Goal: Information Seeking & Learning: Learn about a topic

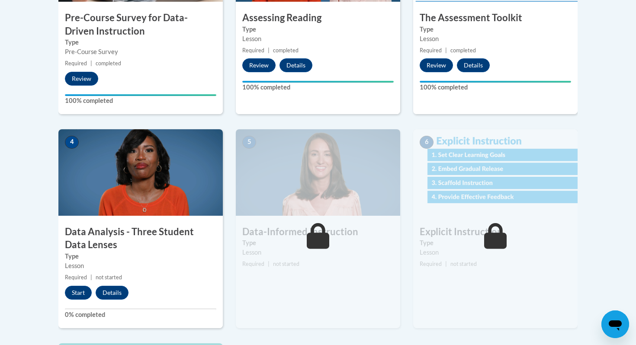
scroll to position [380, 0]
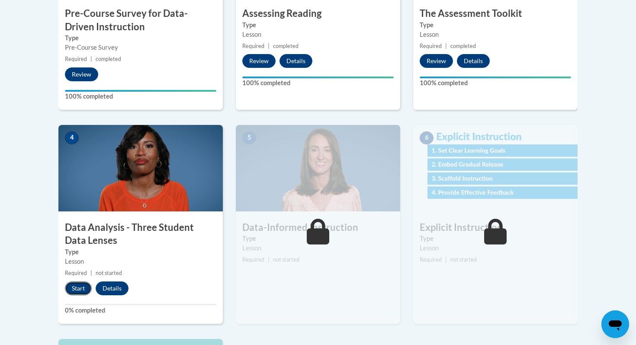
click at [76, 288] on button "Start" at bounding box center [78, 289] width 27 height 14
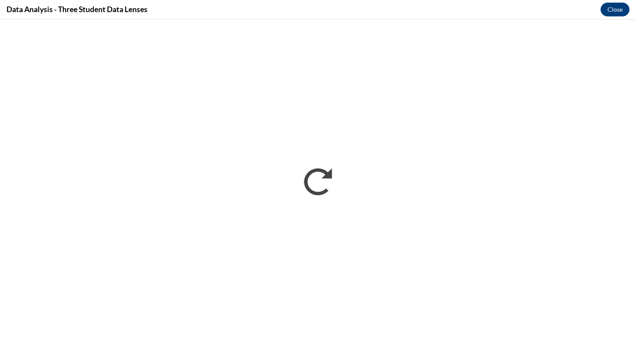
scroll to position [0, 0]
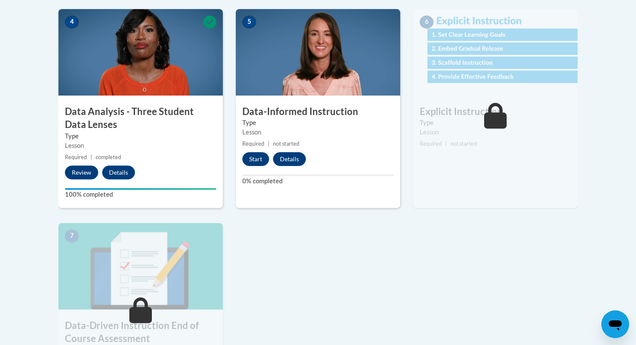
scroll to position [496, 0]
click at [255, 160] on button "Start" at bounding box center [255, 159] width 27 height 14
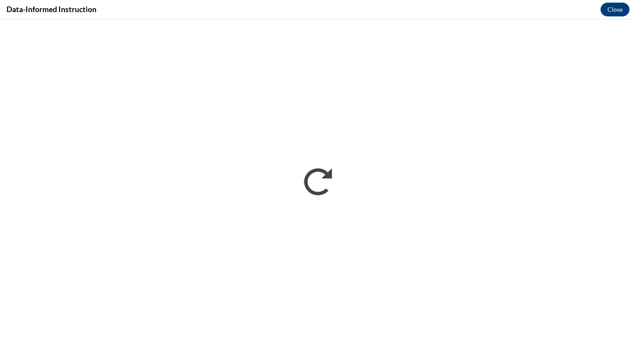
scroll to position [0, 0]
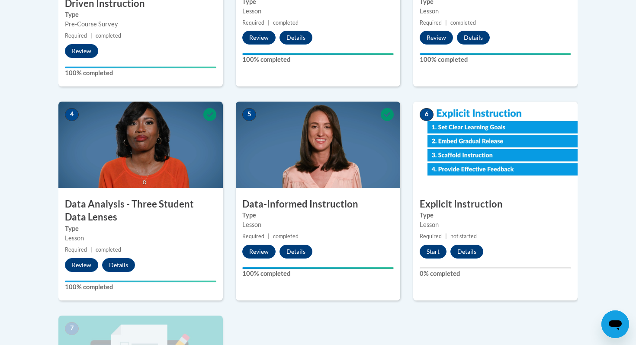
scroll to position [438, 0]
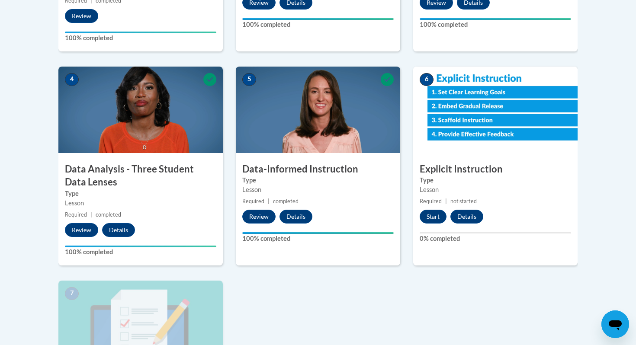
click at [432, 209] on div "6 Explicit Instruction Type Lesson Required | not started Start Details Feedbac…" at bounding box center [495, 166] width 164 height 199
click at [432, 216] on button "Start" at bounding box center [433, 217] width 27 height 14
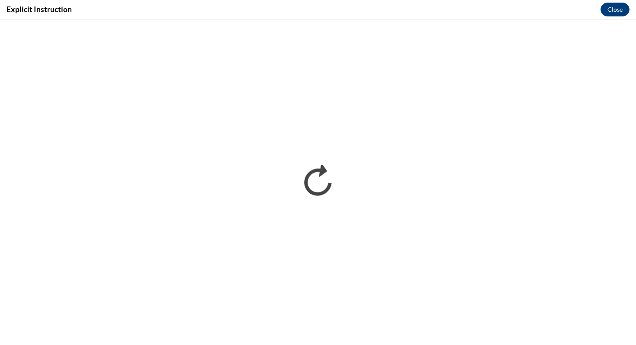
scroll to position [0, 0]
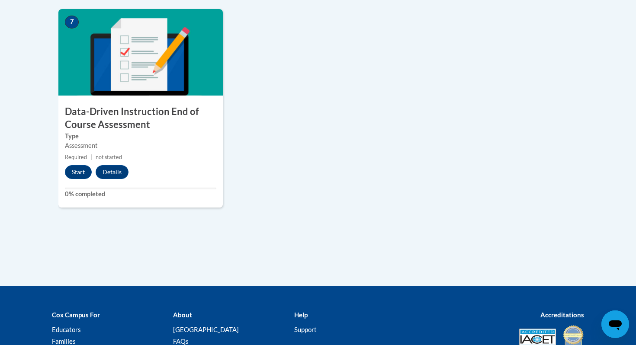
scroll to position [761, 0]
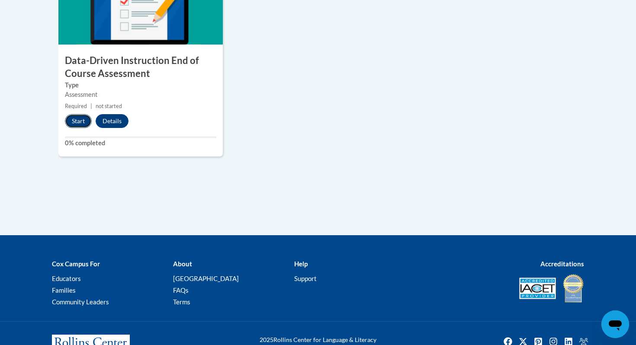
click at [73, 118] on button "Start" at bounding box center [78, 121] width 27 height 14
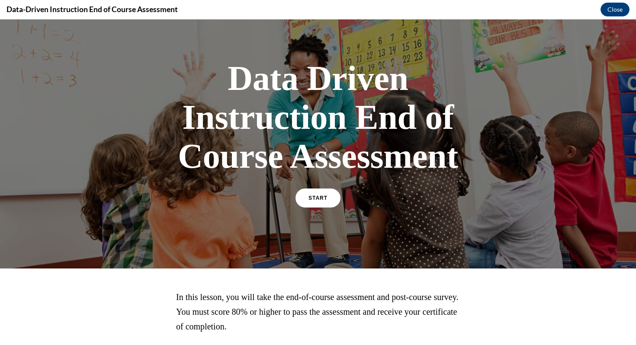
scroll to position [30, 0]
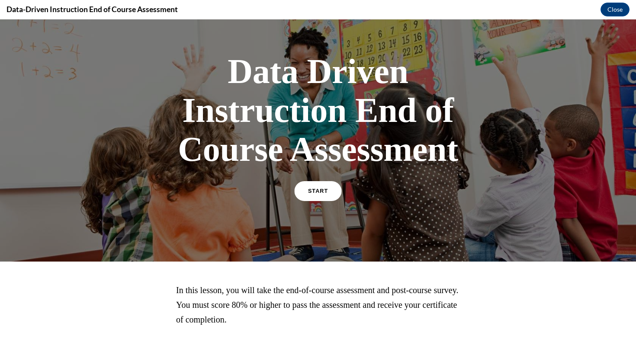
click at [306, 197] on link "START" at bounding box center [317, 191] width 47 height 20
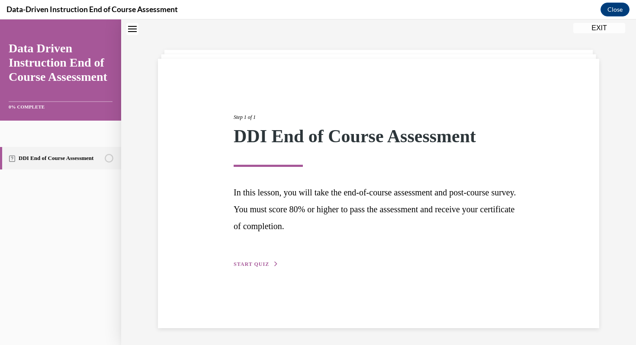
scroll to position [27, 0]
click at [261, 264] on span "START QUIZ" at bounding box center [251, 264] width 35 height 6
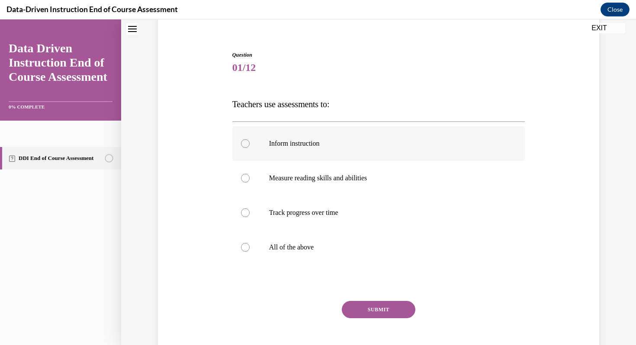
scroll to position [72, 0]
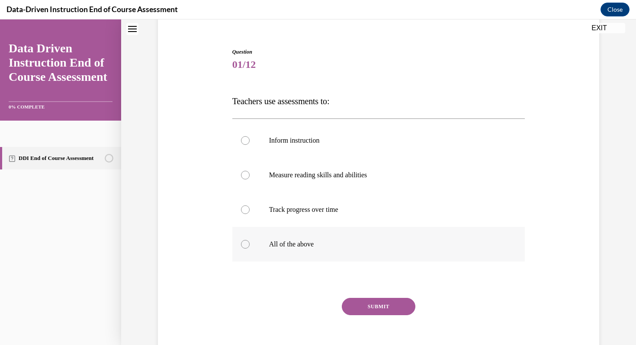
click at [253, 238] on label "All of the above" at bounding box center [378, 244] width 293 height 35
click at [250, 240] on input "All of the above" at bounding box center [245, 244] width 9 height 9
radio input "true"
click at [382, 305] on button "SUBMIT" at bounding box center [379, 306] width 74 height 17
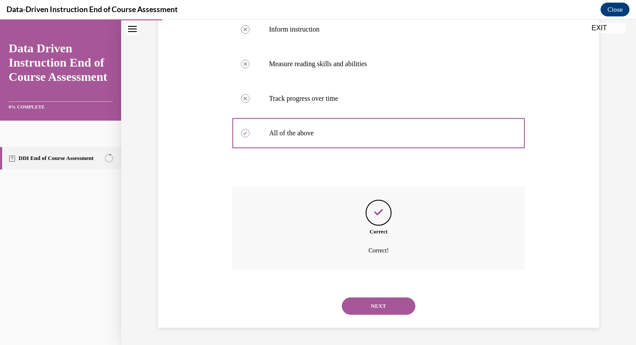
click at [384, 312] on button "NEXT" at bounding box center [379, 306] width 74 height 17
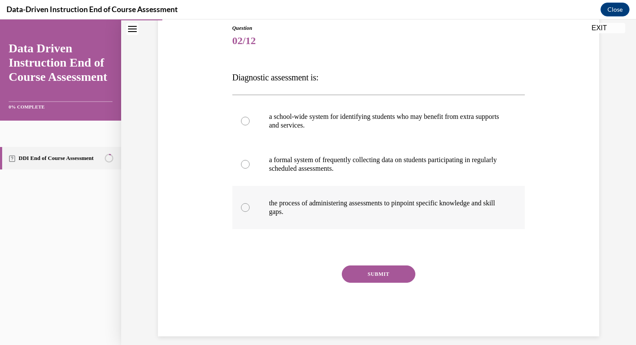
click at [252, 198] on label "the process of administering assessments to pinpoint specific knowledge and ski…" at bounding box center [378, 207] width 293 height 43
click at [250, 203] on input "the process of administering assessments to pinpoint specific knowledge and ski…" at bounding box center [245, 207] width 9 height 9
radio input "true"
click at [353, 272] on button "SUBMIT" at bounding box center [379, 274] width 74 height 17
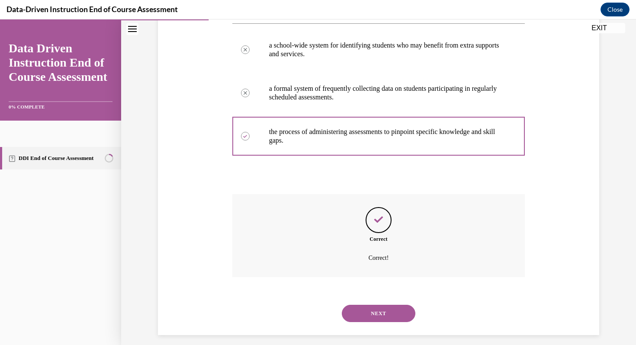
scroll to position [175, 0]
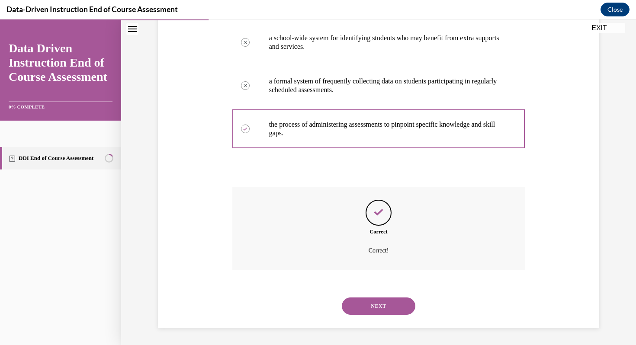
click at [375, 301] on button "NEXT" at bounding box center [379, 306] width 74 height 17
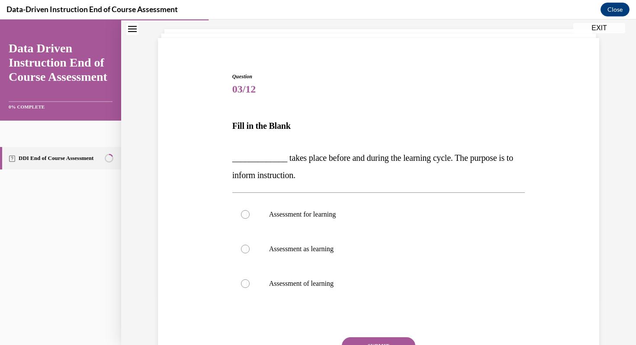
scroll to position [51, 0]
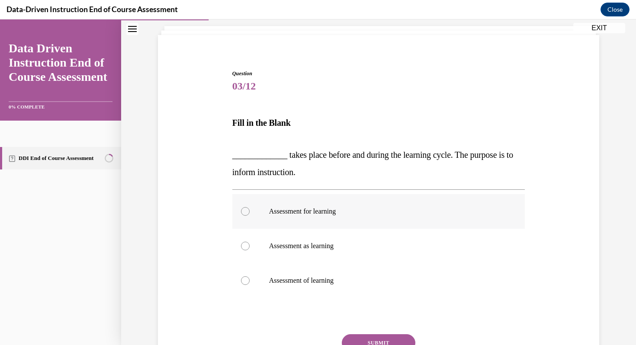
click at [245, 212] on div at bounding box center [245, 211] width 9 height 9
click at [245, 212] on input "Assessment for learning" at bounding box center [245, 211] width 9 height 9
radio input "true"
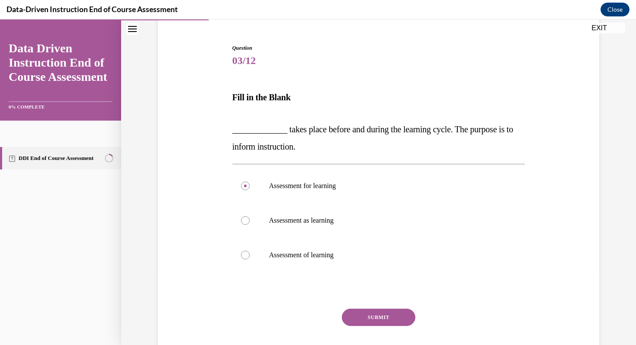
scroll to position [85, 0]
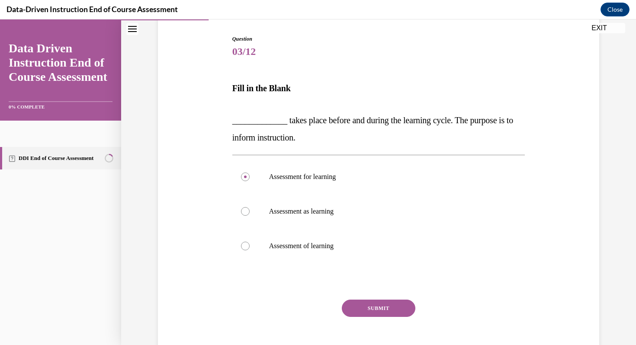
click at [377, 307] on button "SUBMIT" at bounding box center [379, 308] width 74 height 17
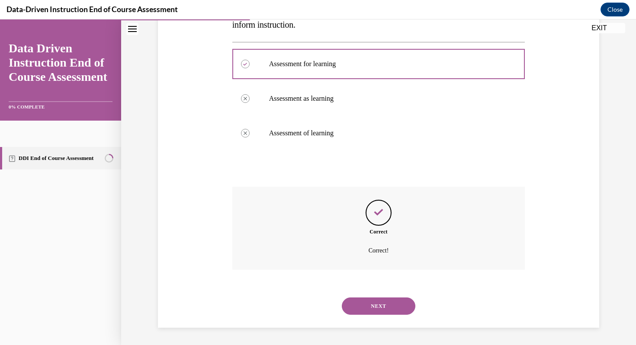
click at [377, 307] on button "NEXT" at bounding box center [379, 306] width 74 height 17
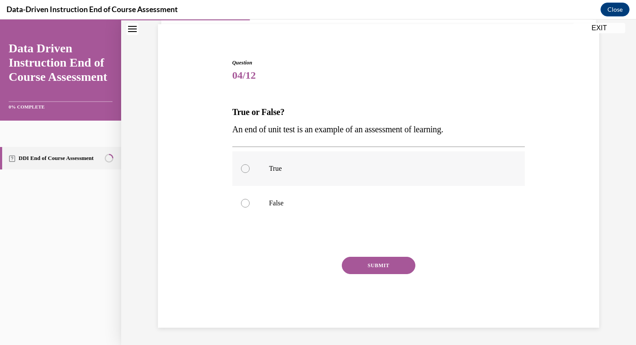
click at [274, 171] on p "True" at bounding box center [386, 168] width 235 height 9
click at [250, 171] on input "True" at bounding box center [245, 168] width 9 height 9
radio input "true"
click at [360, 267] on button "SUBMIT" at bounding box center [379, 265] width 74 height 17
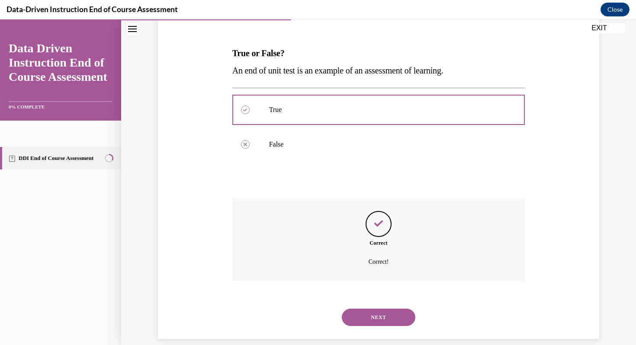
scroll to position [132, 0]
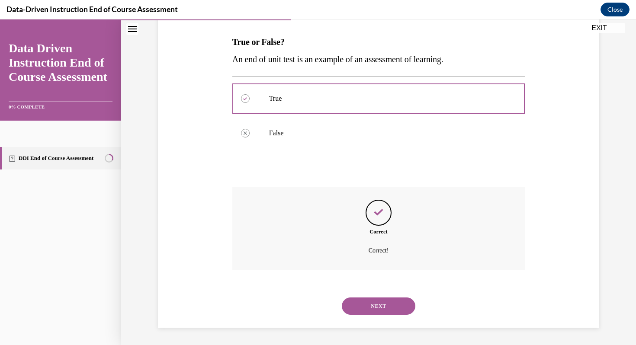
click at [377, 298] on button "NEXT" at bounding box center [379, 306] width 74 height 17
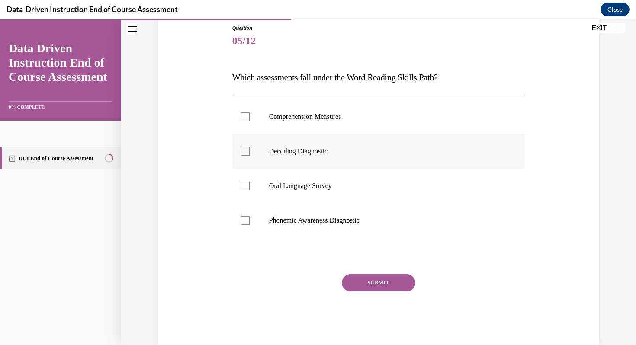
click at [242, 151] on div at bounding box center [245, 151] width 9 height 9
click at [242, 151] on input "Decoding Diagnostic" at bounding box center [245, 151] width 9 height 9
checkbox input "true"
click at [250, 216] on label "Phonemic Awareness Diagnostic" at bounding box center [378, 220] width 293 height 35
click at [250, 216] on input "Phonemic Awareness Diagnostic" at bounding box center [245, 220] width 9 height 9
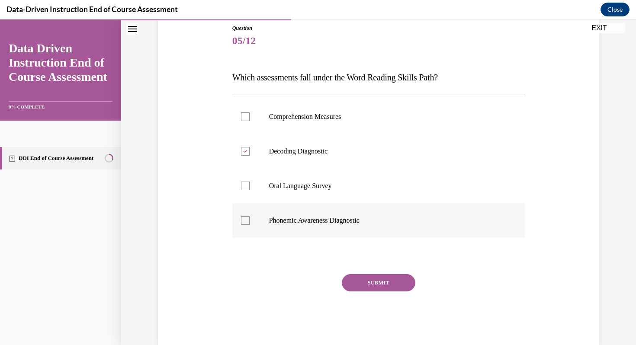
checkbox input "true"
click at [353, 280] on button "SUBMIT" at bounding box center [379, 282] width 74 height 17
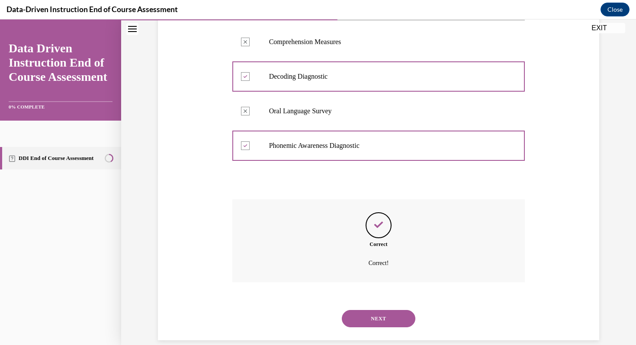
scroll to position [183, 0]
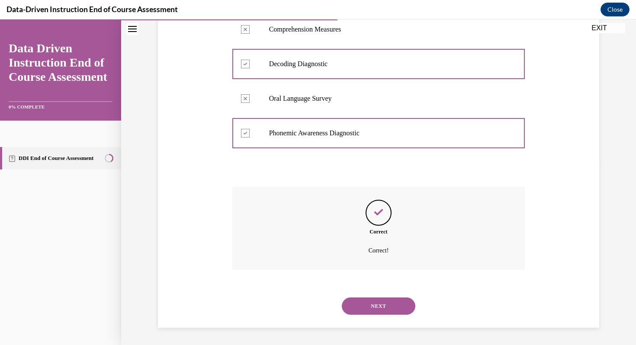
click at [370, 306] on button "NEXT" at bounding box center [379, 306] width 74 height 17
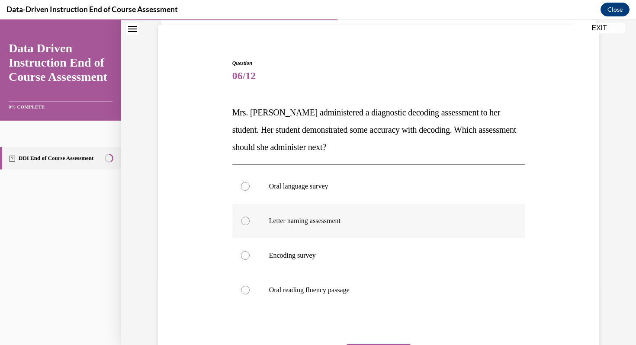
scroll to position [67, 0]
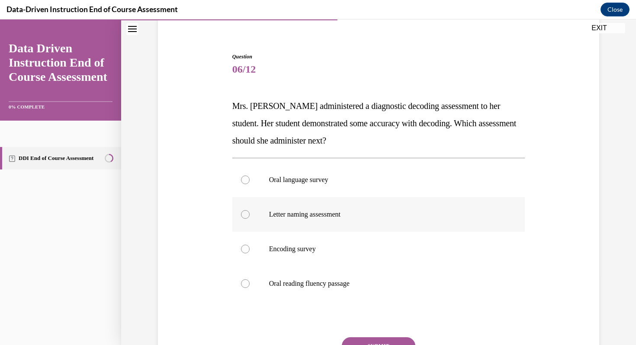
click at [348, 228] on label "Letter naming assessment" at bounding box center [378, 214] width 293 height 35
click at [250, 219] on input "Letter naming assessment" at bounding box center [245, 214] width 9 height 9
radio input "true"
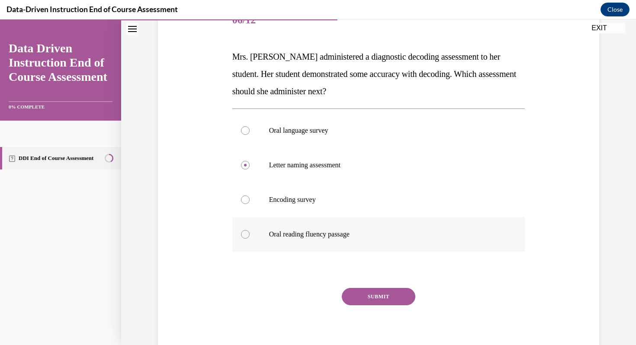
scroll to position [107, 0]
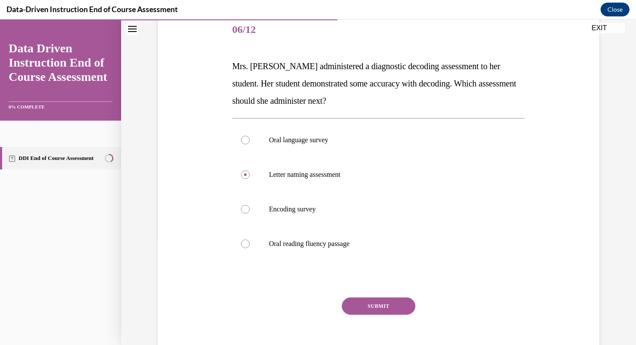
click at [386, 308] on button "SUBMIT" at bounding box center [379, 306] width 74 height 17
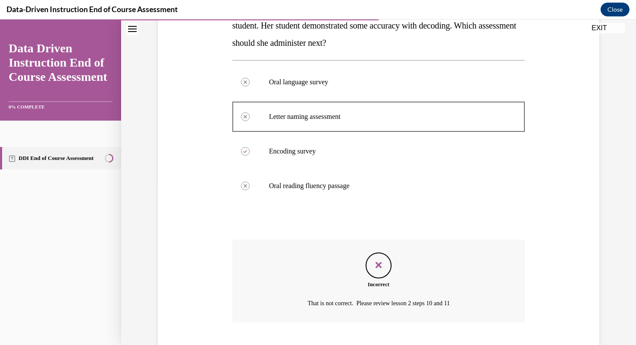
scroll to position [190, 0]
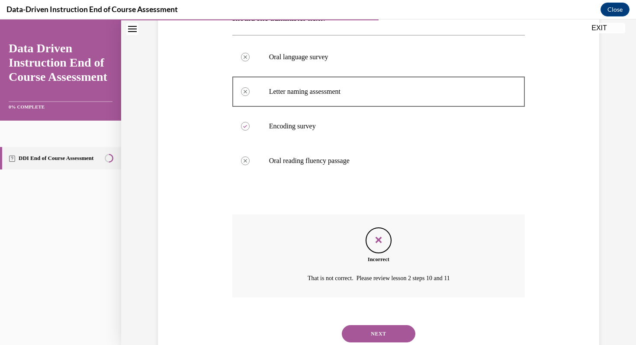
click at [380, 334] on button "NEXT" at bounding box center [379, 333] width 74 height 17
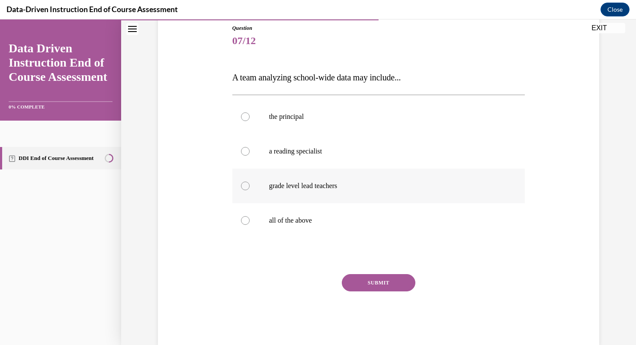
scroll to position [80, 0]
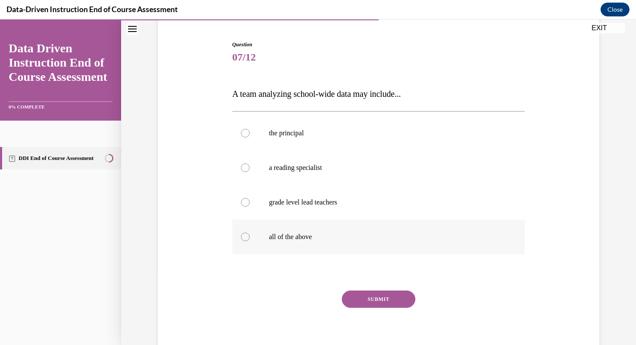
click at [246, 239] on div at bounding box center [245, 237] width 9 height 9
click at [246, 239] on input "all of the above" at bounding box center [245, 237] width 9 height 9
radio input "true"
click at [387, 293] on button "SUBMIT" at bounding box center [379, 299] width 74 height 17
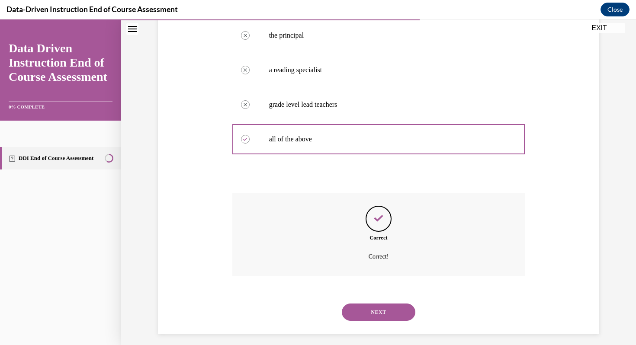
scroll to position [183, 0]
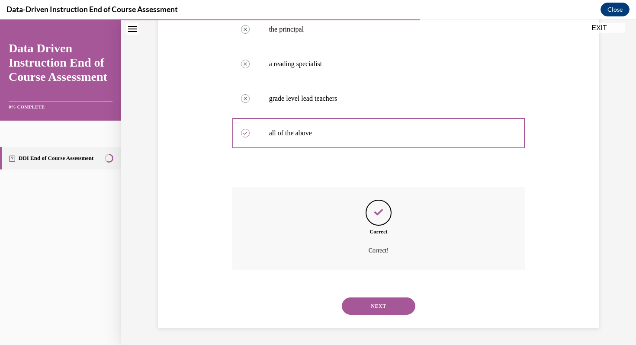
click at [389, 312] on button "NEXT" at bounding box center [379, 306] width 74 height 17
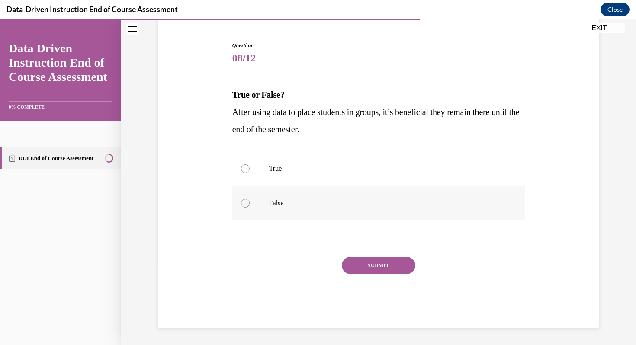
click at [343, 202] on p "False" at bounding box center [386, 203] width 235 height 9
click at [250, 202] on input "False" at bounding box center [245, 203] width 9 height 9
radio input "true"
click at [369, 269] on button "SUBMIT" at bounding box center [379, 265] width 74 height 17
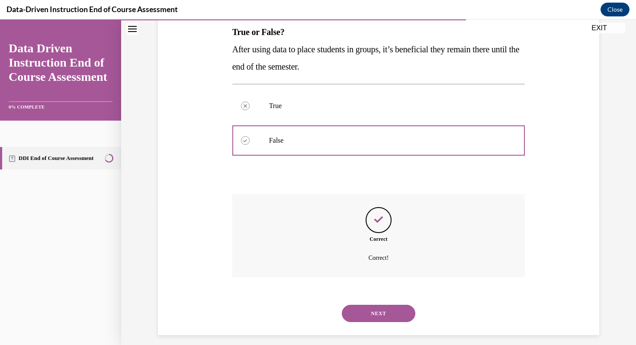
scroll to position [149, 0]
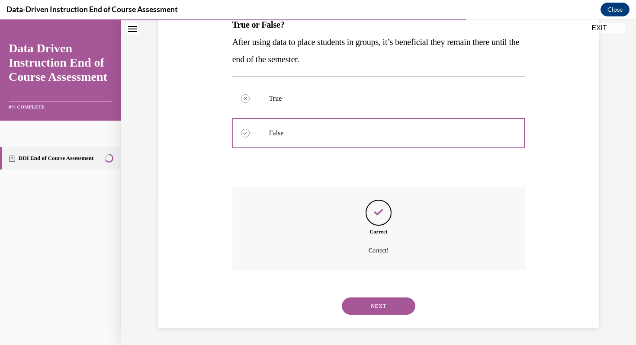
click at [376, 303] on button "NEXT" at bounding box center [379, 306] width 74 height 17
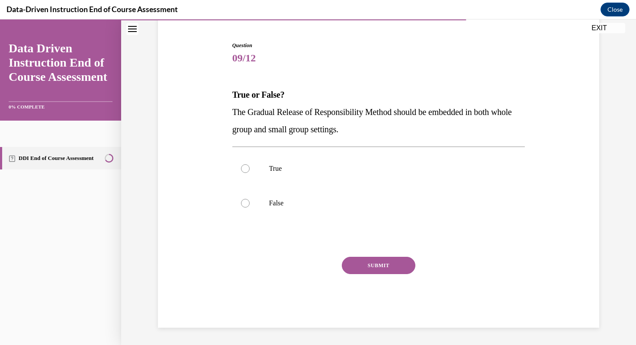
scroll to position [79, 0]
click at [328, 180] on label "True" at bounding box center [378, 168] width 293 height 35
click at [250, 173] on input "True" at bounding box center [245, 168] width 9 height 9
radio input "true"
click at [373, 267] on button "SUBMIT" at bounding box center [379, 265] width 74 height 17
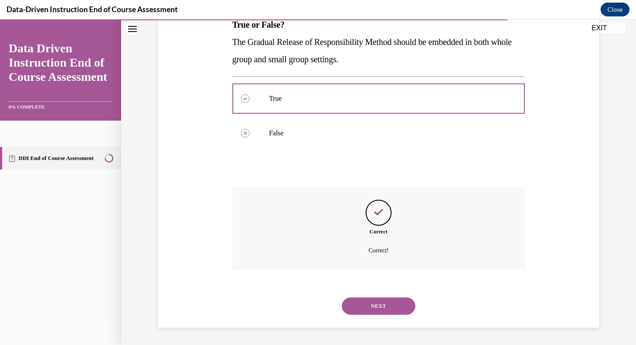
click at [376, 305] on button "NEXT" at bounding box center [379, 306] width 74 height 17
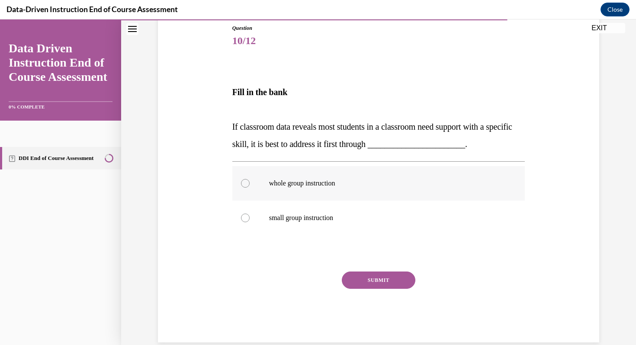
click at [389, 194] on label "whole group instruction" at bounding box center [378, 183] width 293 height 35
click at [250, 188] on input "whole group instruction" at bounding box center [245, 183] width 9 height 9
radio input "true"
click at [377, 270] on div "Question 10/12 Fill in the bank If classroom data reveals most students in a cl…" at bounding box center [378, 183] width 293 height 318
click at [378, 286] on button "SUBMIT" at bounding box center [379, 280] width 74 height 17
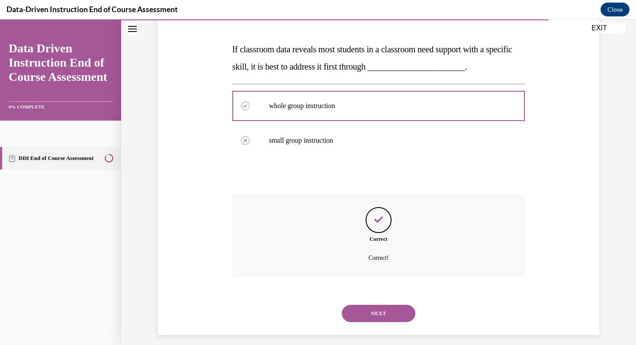
scroll to position [181, 0]
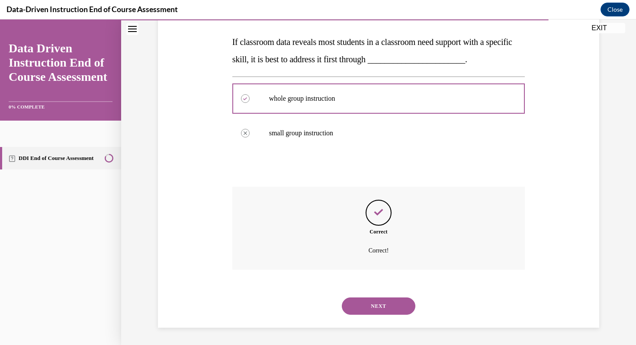
click at [380, 305] on button "NEXT" at bounding box center [379, 306] width 74 height 17
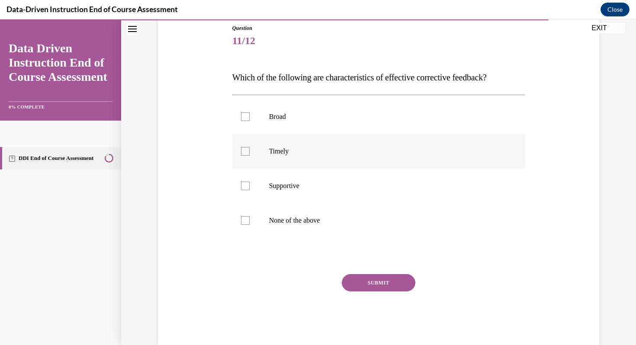
click at [242, 152] on div at bounding box center [245, 151] width 9 height 9
click at [242, 152] on input "Timely" at bounding box center [245, 151] width 9 height 9
checkbox input "true"
click at [240, 182] on label "Supportive" at bounding box center [378, 186] width 293 height 35
click at [241, 182] on input "Supportive" at bounding box center [245, 186] width 9 height 9
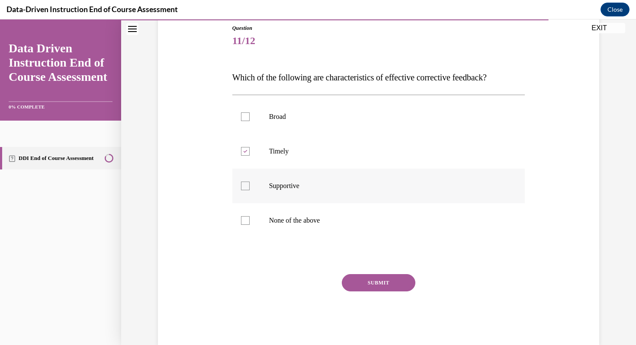
checkbox input "true"
click at [365, 280] on button "SUBMIT" at bounding box center [379, 282] width 74 height 17
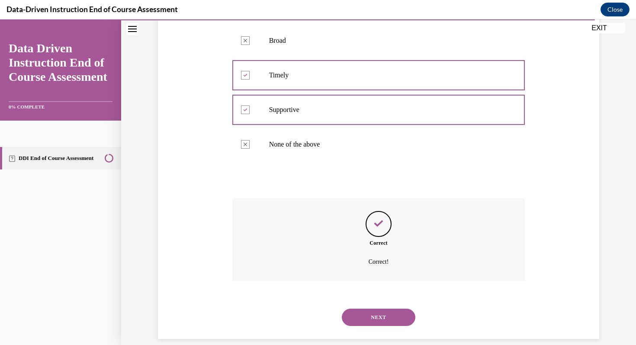
scroll to position [183, 0]
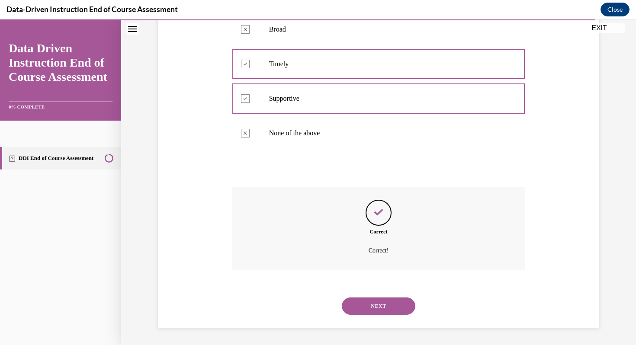
click at [374, 303] on button "NEXT" at bounding box center [379, 306] width 74 height 17
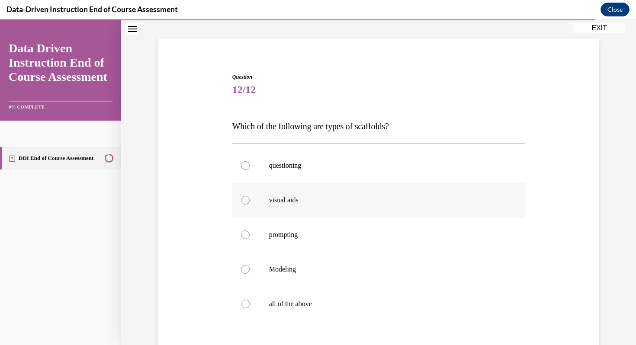
scroll to position [57, 0]
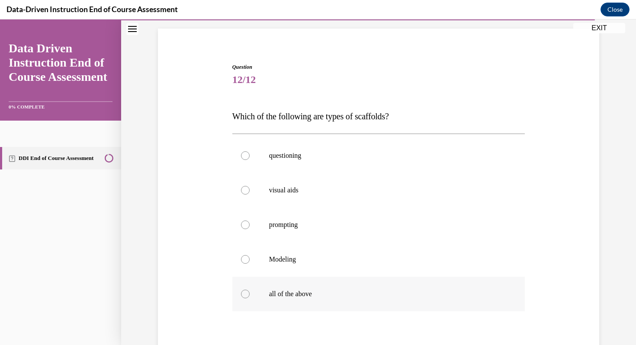
click at [242, 285] on label "all of the above" at bounding box center [378, 294] width 293 height 35
click at [242, 290] on input "all of the above" at bounding box center [245, 294] width 9 height 9
radio input "true"
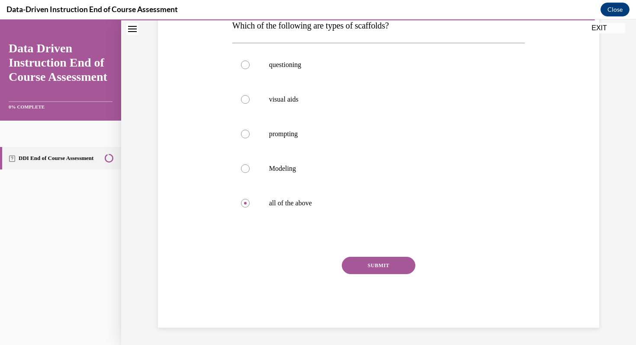
click at [397, 264] on button "SUBMIT" at bounding box center [379, 265] width 74 height 17
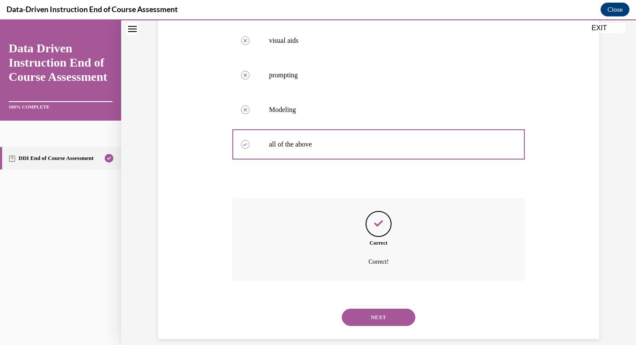
scroll to position [218, 0]
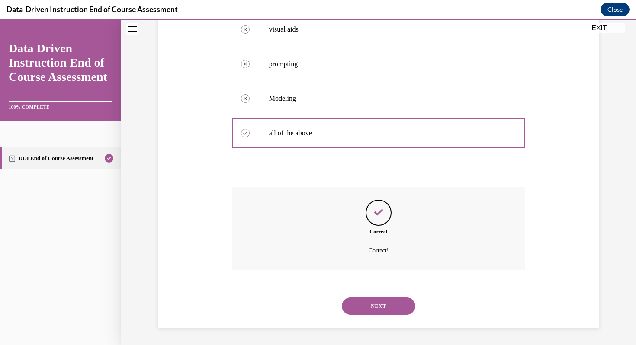
click at [389, 297] on div "NEXT" at bounding box center [378, 306] width 293 height 35
click at [389, 300] on button "NEXT" at bounding box center [379, 306] width 74 height 17
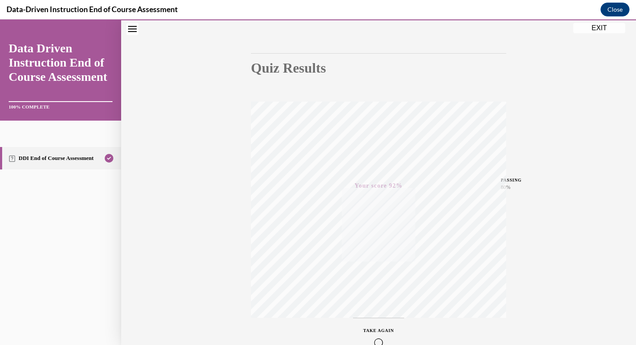
scroll to position [118, 0]
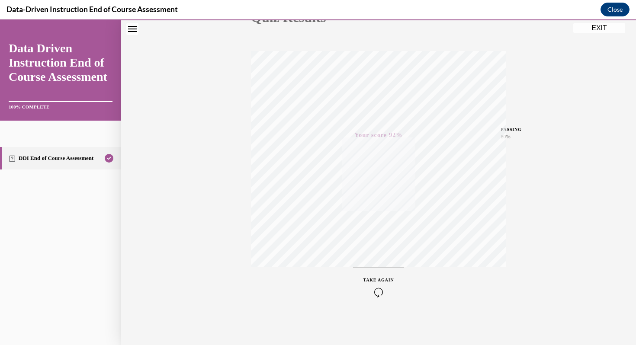
click at [596, 29] on button "EXIT" at bounding box center [599, 28] width 52 height 10
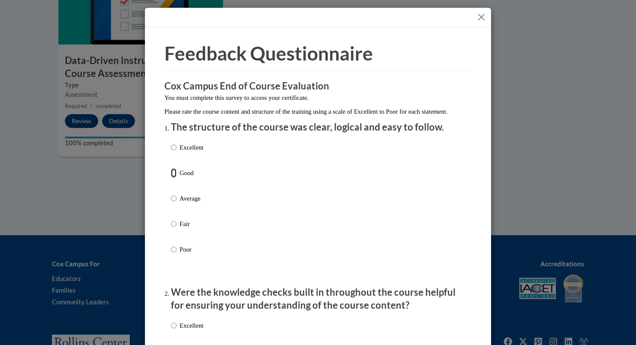
click at [173, 178] on input "Good" at bounding box center [174, 173] width 6 height 10
radio input "true"
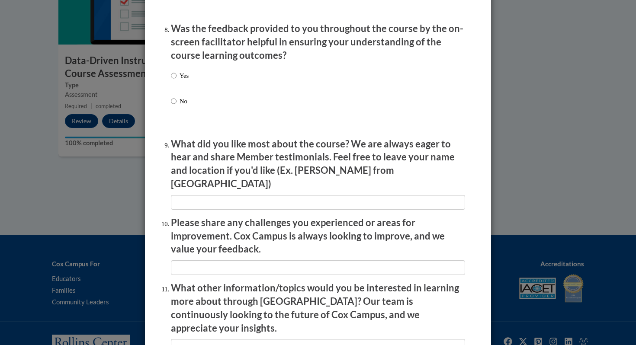
scroll to position [1455, 0]
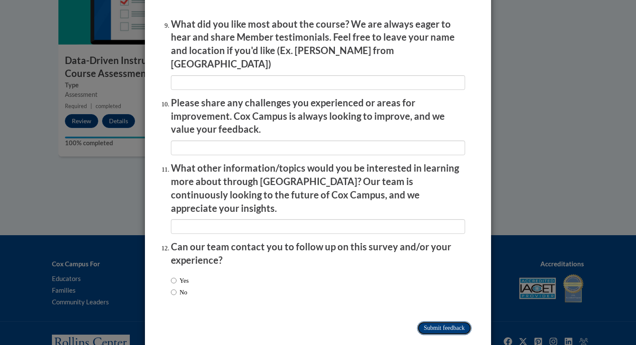
click at [463, 321] on input "Submit feedback" at bounding box center [444, 328] width 55 height 14
